Goal: Task Accomplishment & Management: Manage account settings

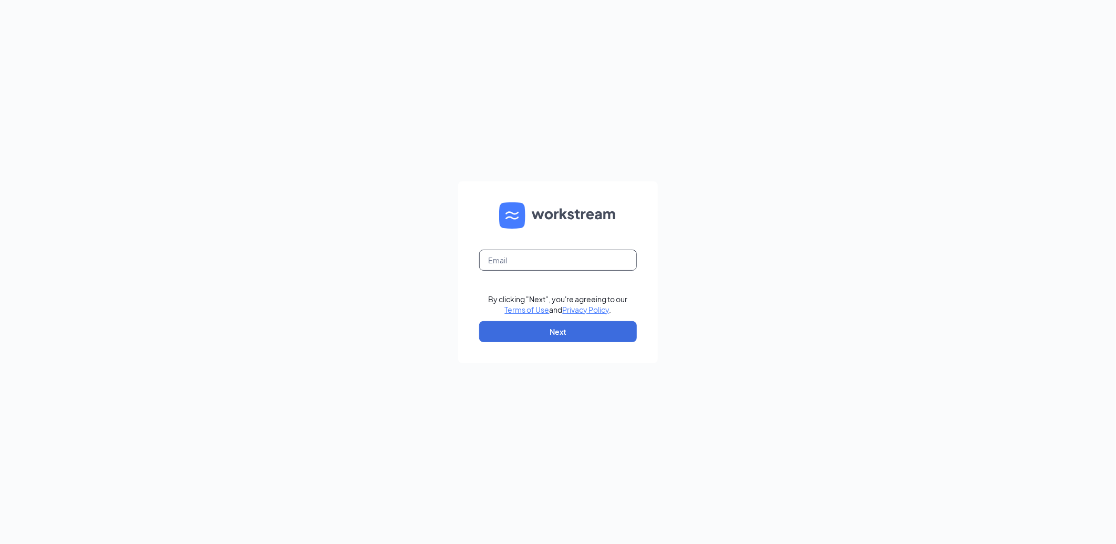
click at [554, 257] on input "text" at bounding box center [558, 260] width 158 height 21
type input "207563@famousforchicken.com"
click at [540, 327] on button "Next" at bounding box center [558, 331] width 158 height 21
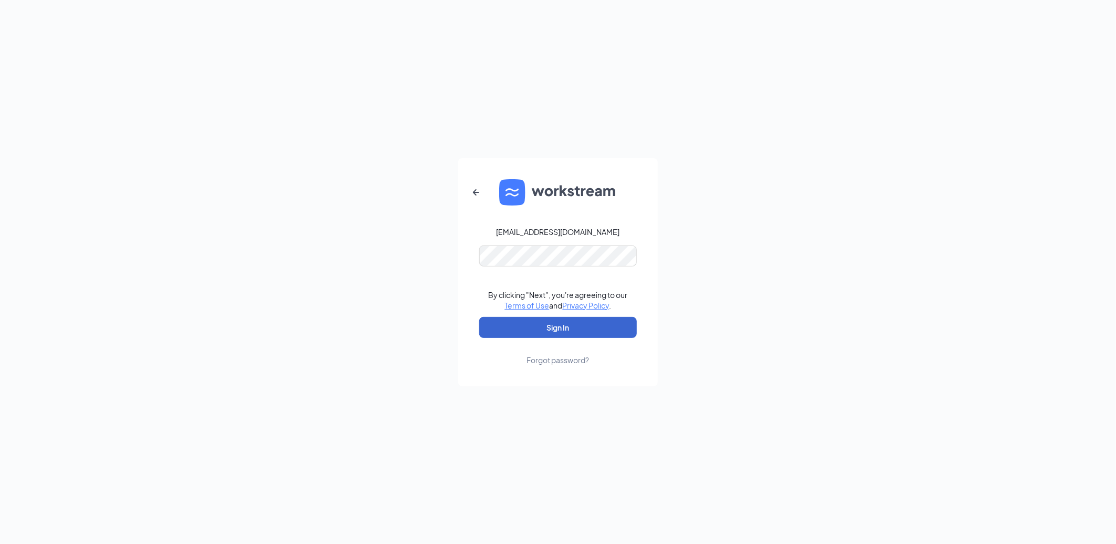
click at [540, 327] on button "Sign In" at bounding box center [558, 327] width 158 height 21
